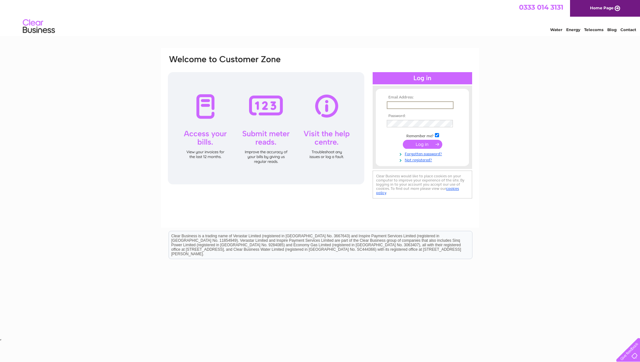
type input "m.sanderson1982@gmail.com"
click at [422, 144] on input "submit" at bounding box center [422, 143] width 39 height 9
click at [428, 144] on input "submit" at bounding box center [422, 143] width 39 height 9
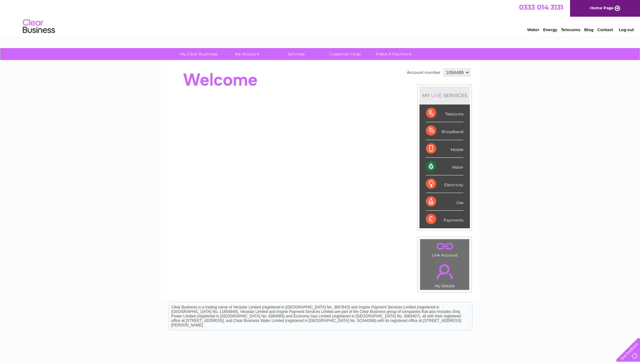
select select "1132162"
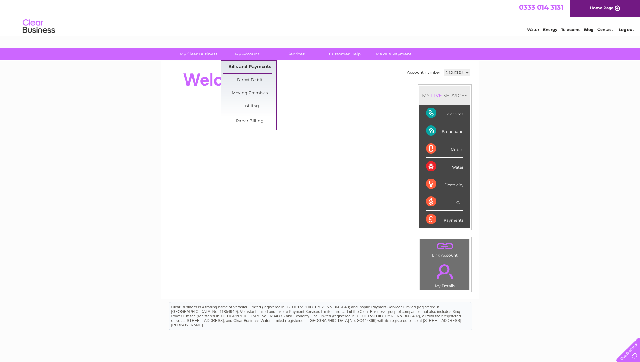
click at [242, 65] on link "Bills and Payments" at bounding box center [249, 67] width 53 height 13
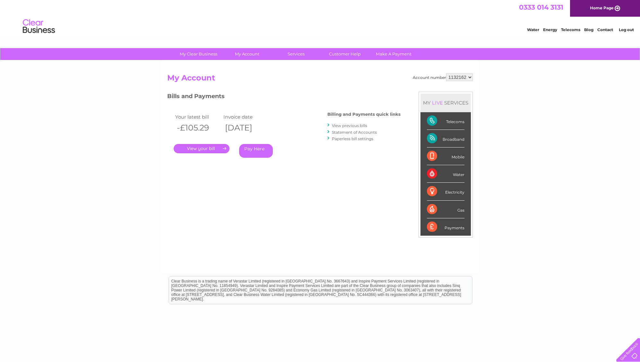
click at [202, 148] on link "." at bounding box center [202, 148] width 56 height 9
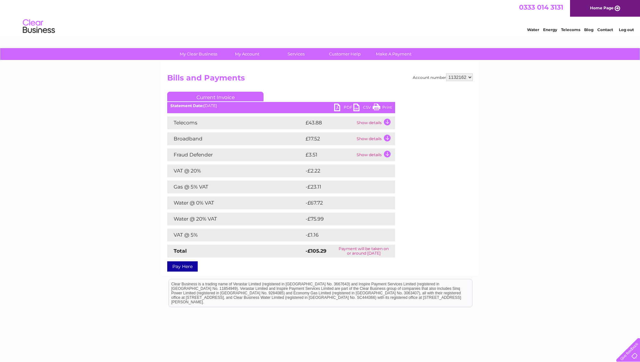
click at [344, 106] on link "PDF" at bounding box center [343, 108] width 19 height 9
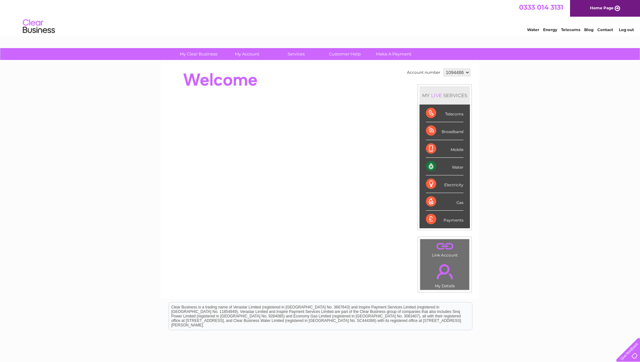
select select "1132162"
click at [254, 55] on link "My Account" at bounding box center [247, 54] width 53 height 12
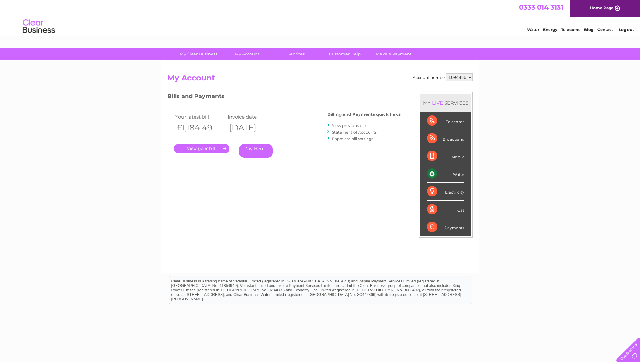
select select "1132162"
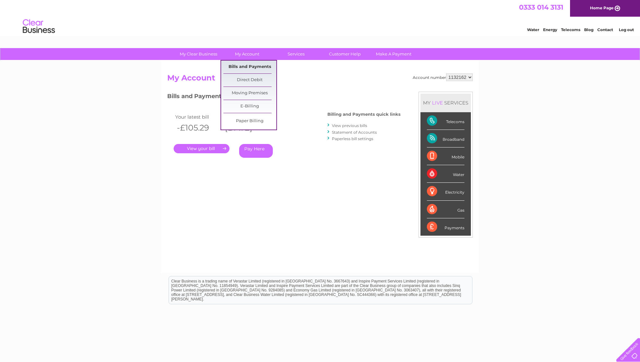
click at [245, 65] on link "Bills and Payments" at bounding box center [249, 67] width 53 height 13
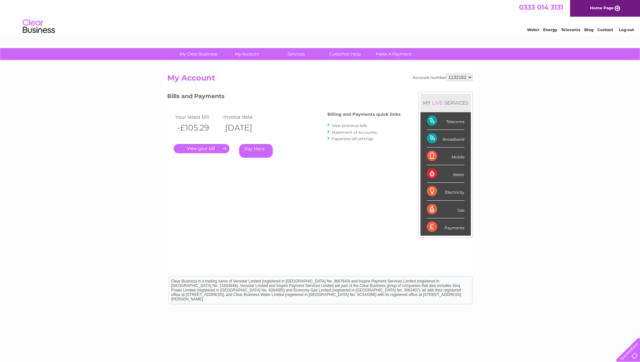
click at [339, 80] on h2 "My Account" at bounding box center [319, 79] width 305 height 12
click at [357, 124] on link "View previous bills" at bounding box center [349, 125] width 35 height 5
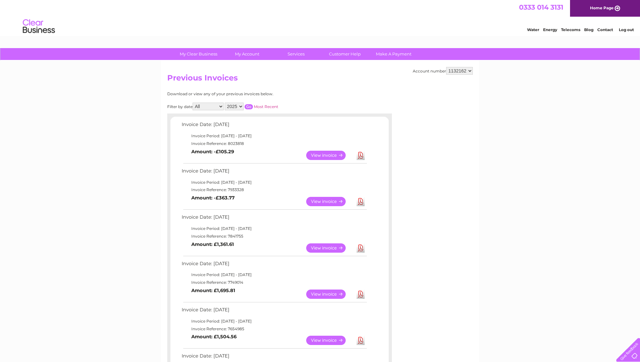
click at [361, 154] on link "Download" at bounding box center [360, 155] width 8 height 9
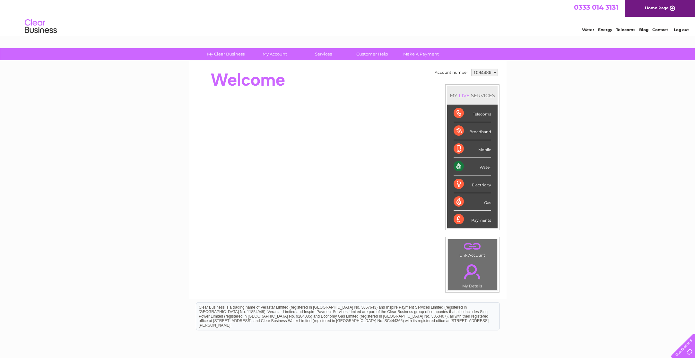
select select "1132162"
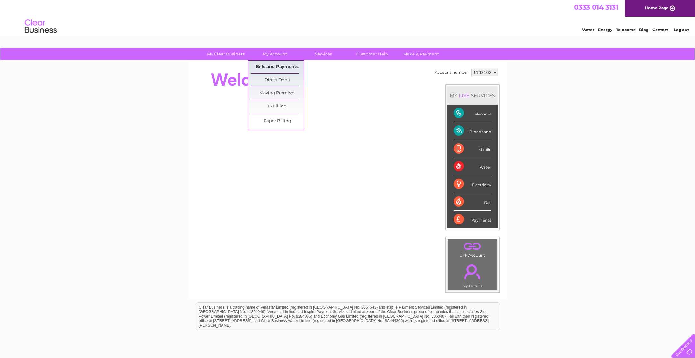
click at [268, 66] on link "Bills and Payments" at bounding box center [277, 67] width 53 height 13
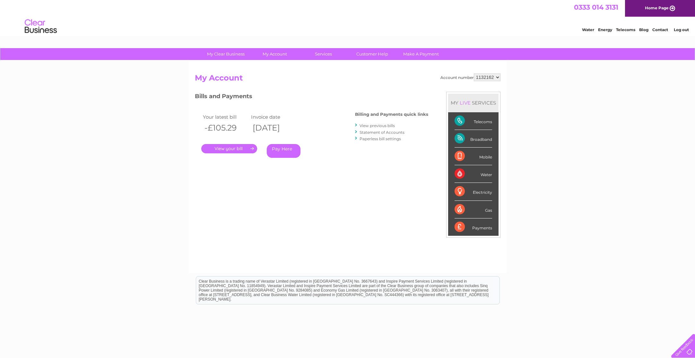
click at [232, 149] on link "." at bounding box center [229, 148] width 56 height 9
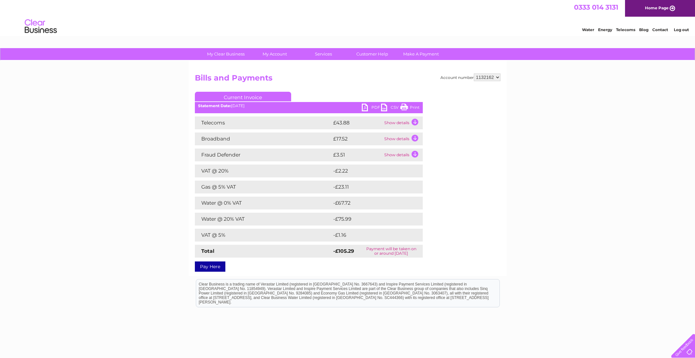
click at [371, 107] on link "PDF" at bounding box center [371, 108] width 19 height 9
